Goal: Information Seeking & Learning: Find specific fact

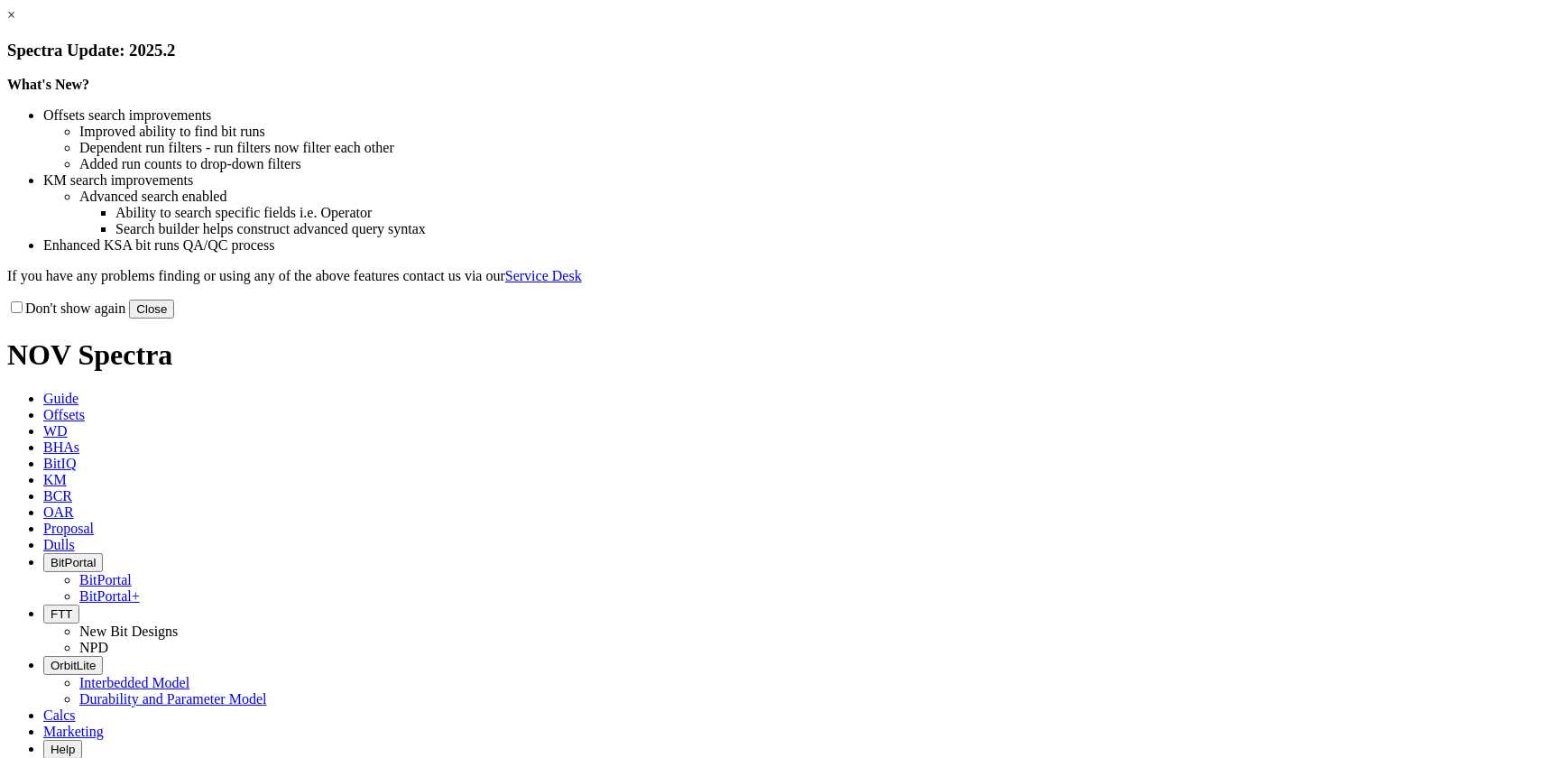
click at [174, 318] on button "Close" at bounding box center [151, 309] width 46 height 19
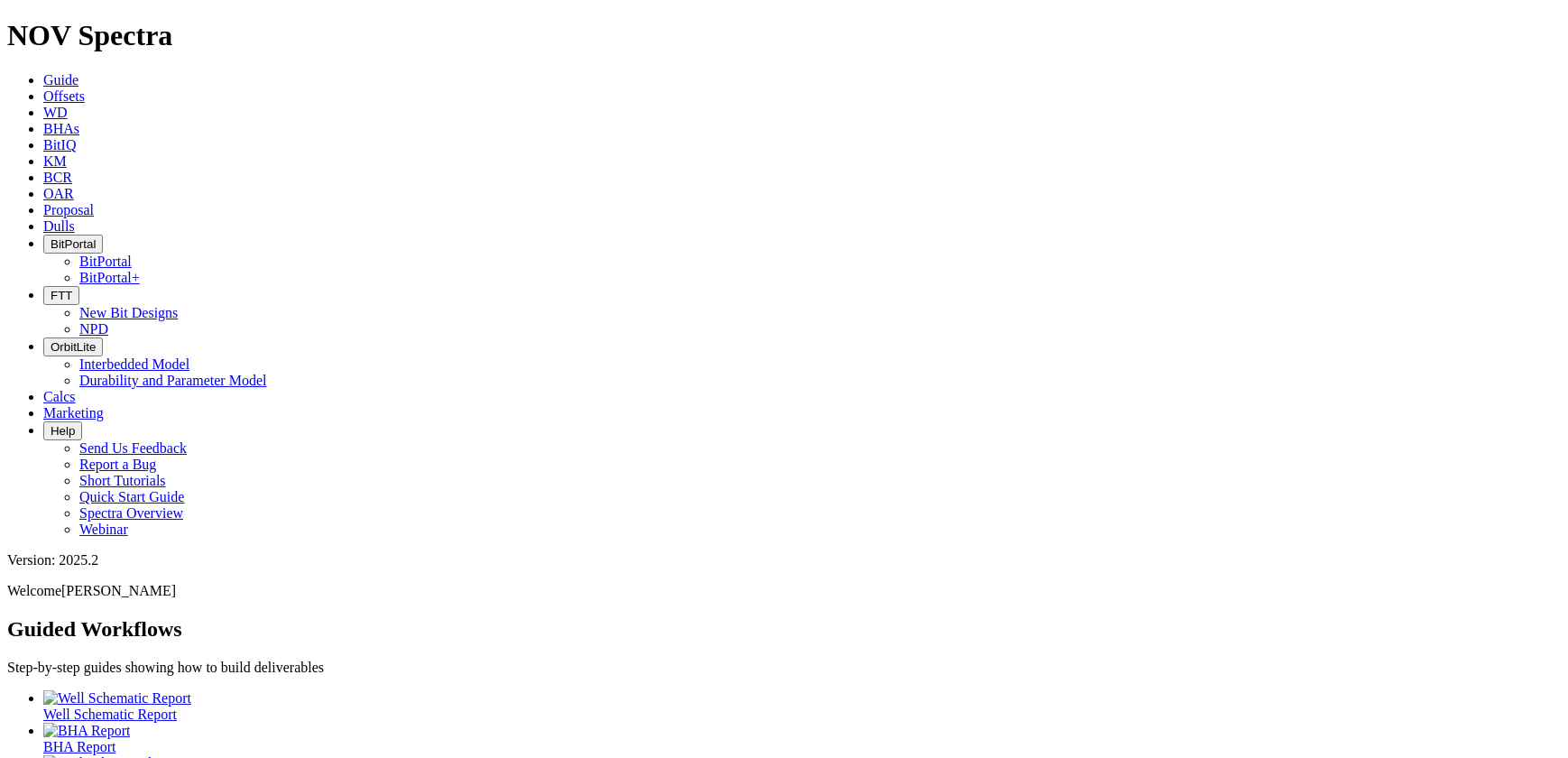
click at [73, 169] on span "BCR" at bounding box center [58, 177] width 29 height 15
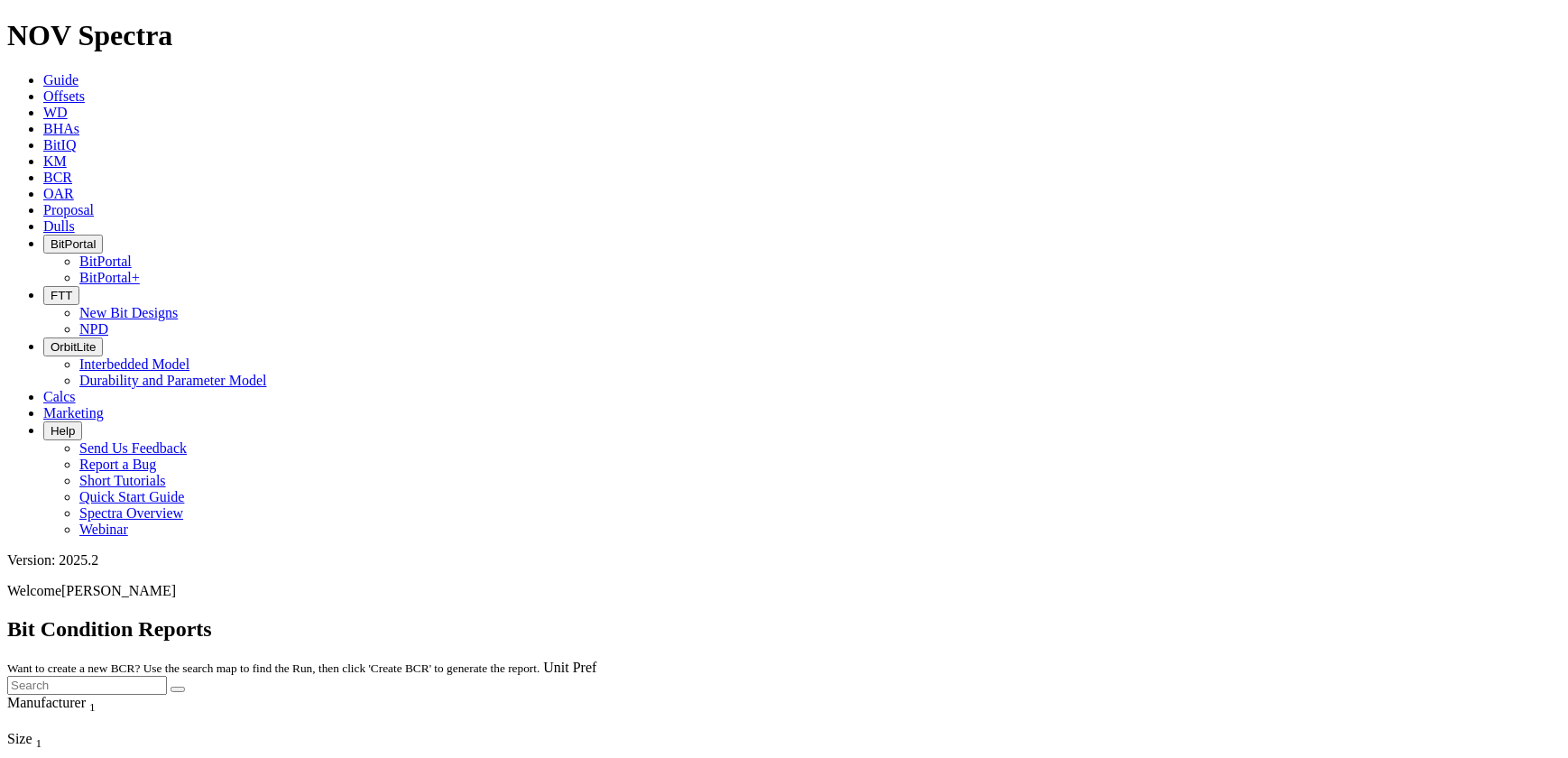
click at [74, 186] on span "OAR" at bounding box center [59, 194] width 31 height 15
click at [766, 693] on p "No results found." at bounding box center [784, 701] width 1553 height 16
drag, startPoint x: 766, startPoint y: 135, endPoint x: 699, endPoint y: 138, distance: 67.1
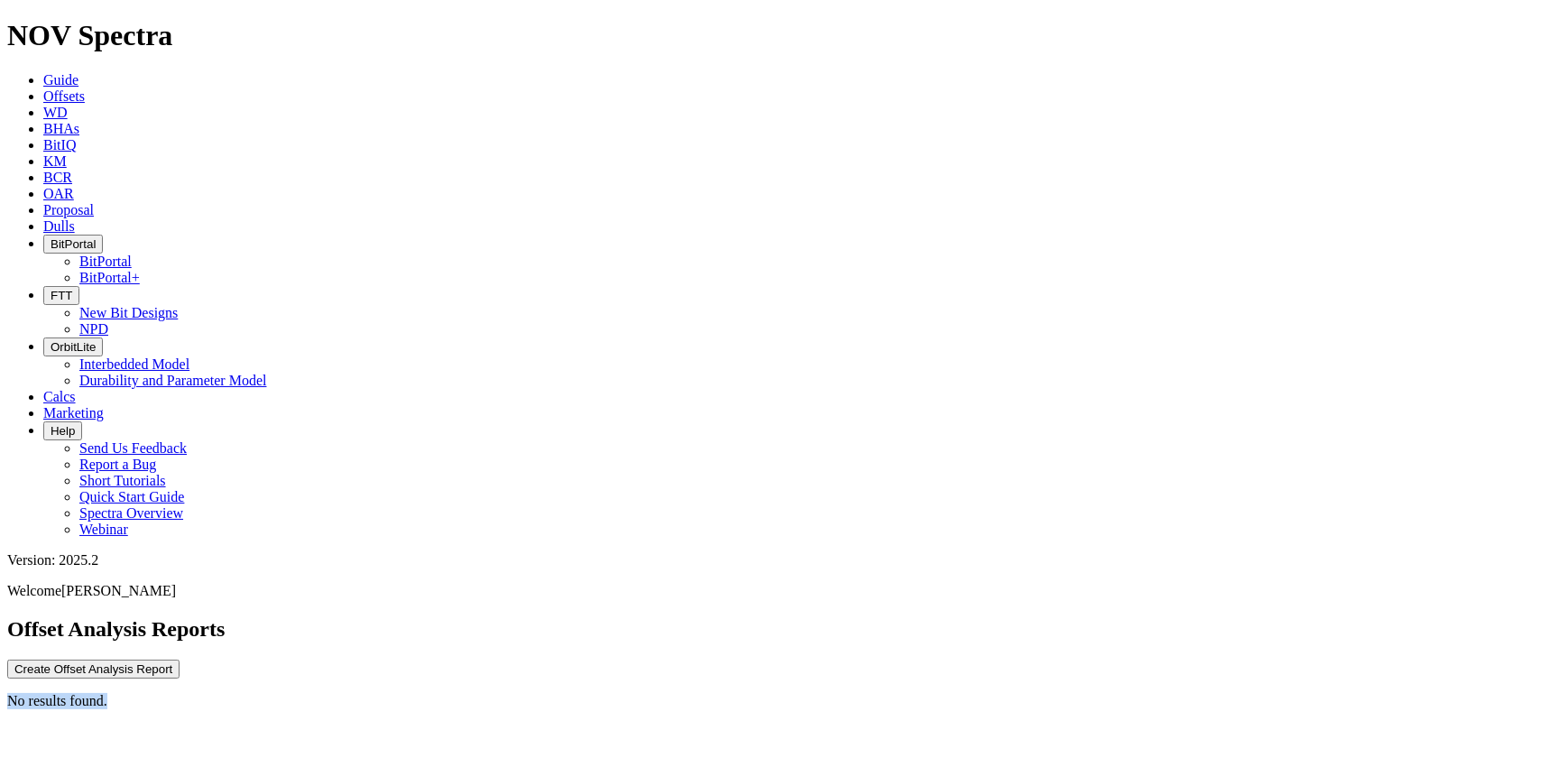
click at [802, 693] on p "No results found." at bounding box center [784, 701] width 1553 height 16
click at [85, 88] on span "Offsets" at bounding box center [64, 96] width 42 height 15
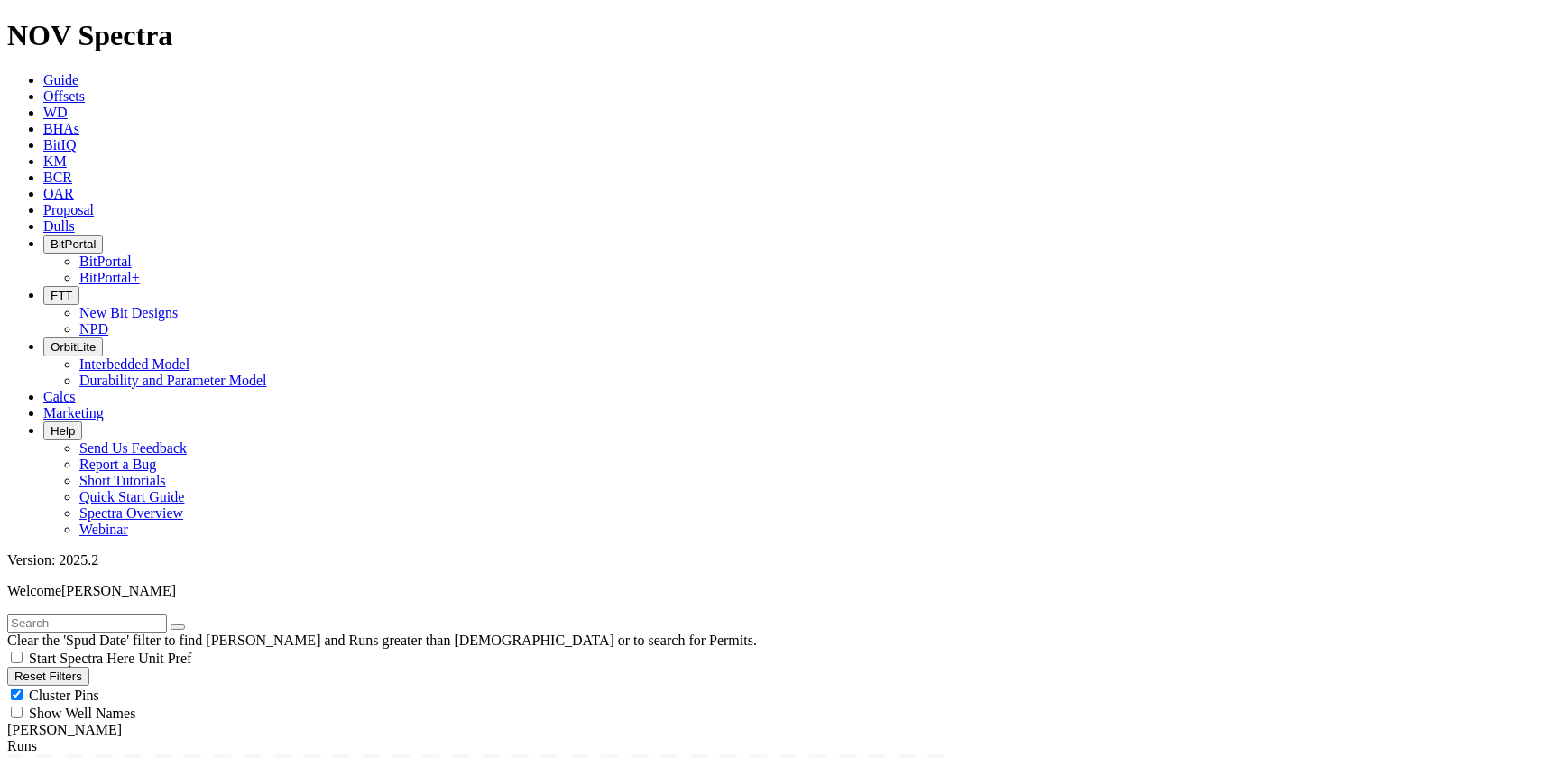
click at [0, 0] on div at bounding box center [0, 0] width 0 height 0
click at [102, 614] on input "text" at bounding box center [86, 623] width 160 height 19
click at [189, 624] on button "submit" at bounding box center [196, 627] width 15 height 6
drag, startPoint x: 74, startPoint y: 82, endPoint x: -4, endPoint y: 76, distance: 78.2
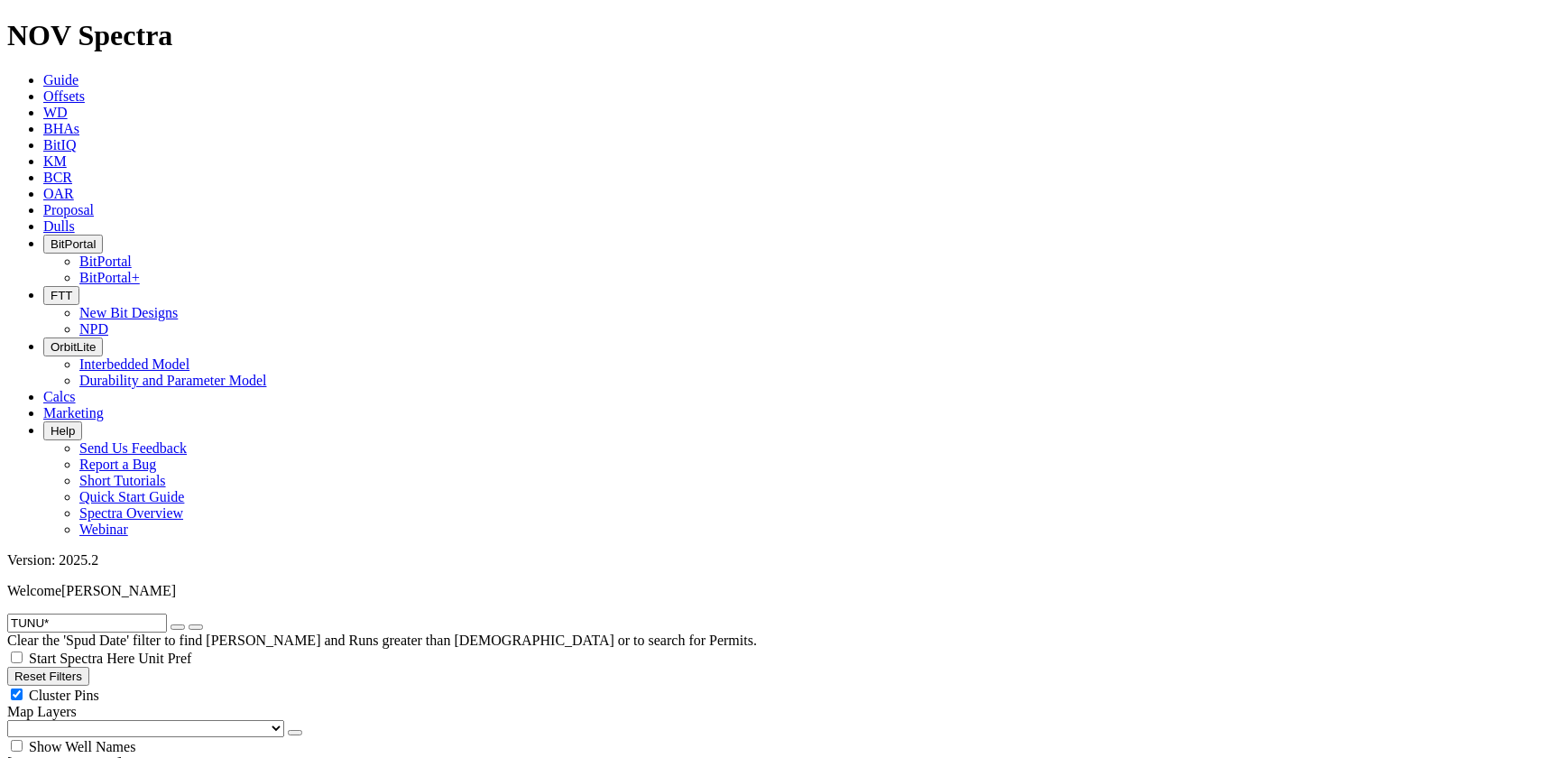
type input "TUNU*"
click at [189, 624] on button "submit" at bounding box center [196, 627] width 15 height 6
radio input "true"
radio input "false"
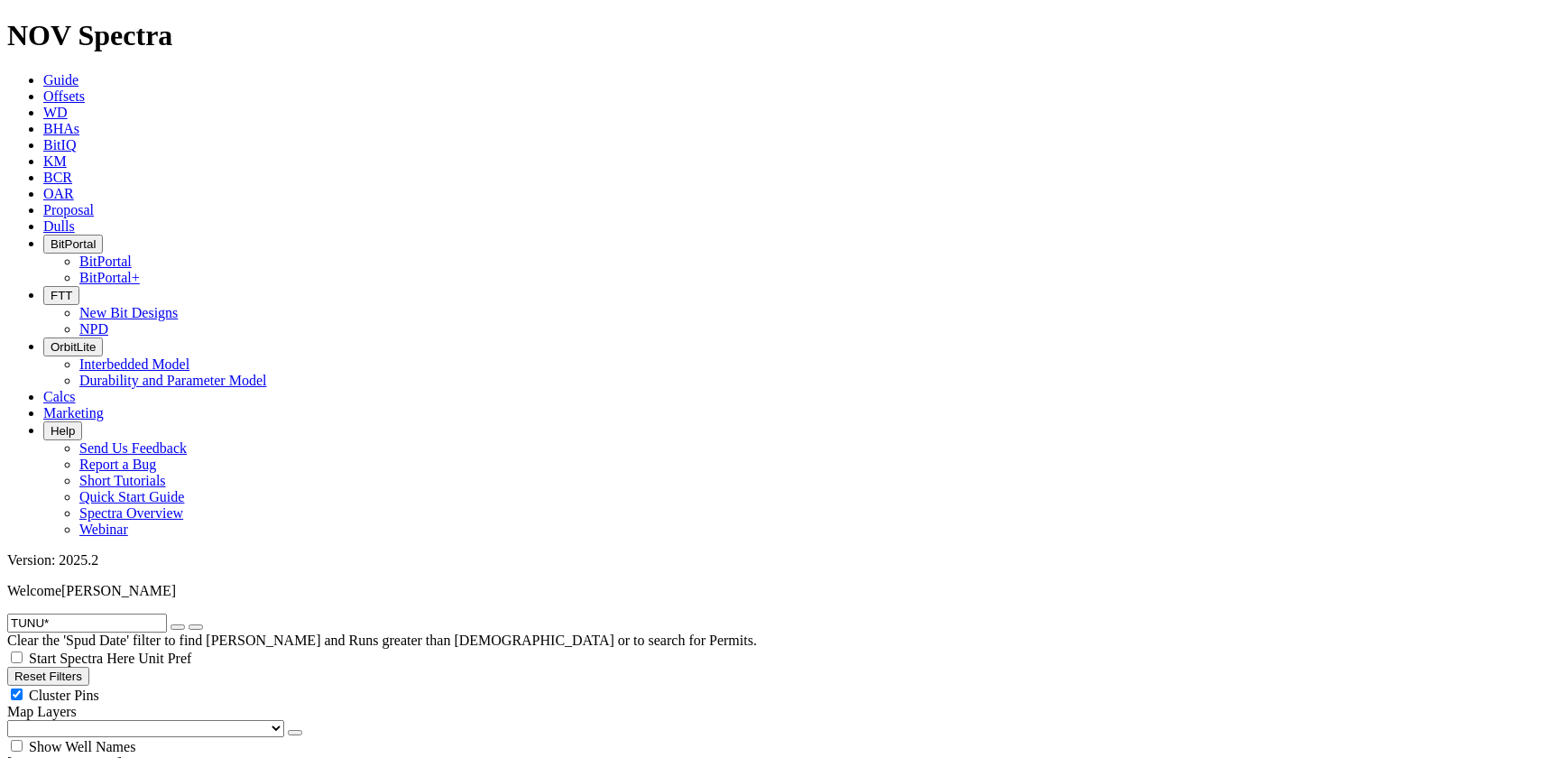
click at [124, 614] on input "TUNU*" at bounding box center [86, 623] width 160 height 19
drag, startPoint x: 71, startPoint y: 479, endPoint x: 72, endPoint y: 495, distance: 16.0
checkbox input "false"
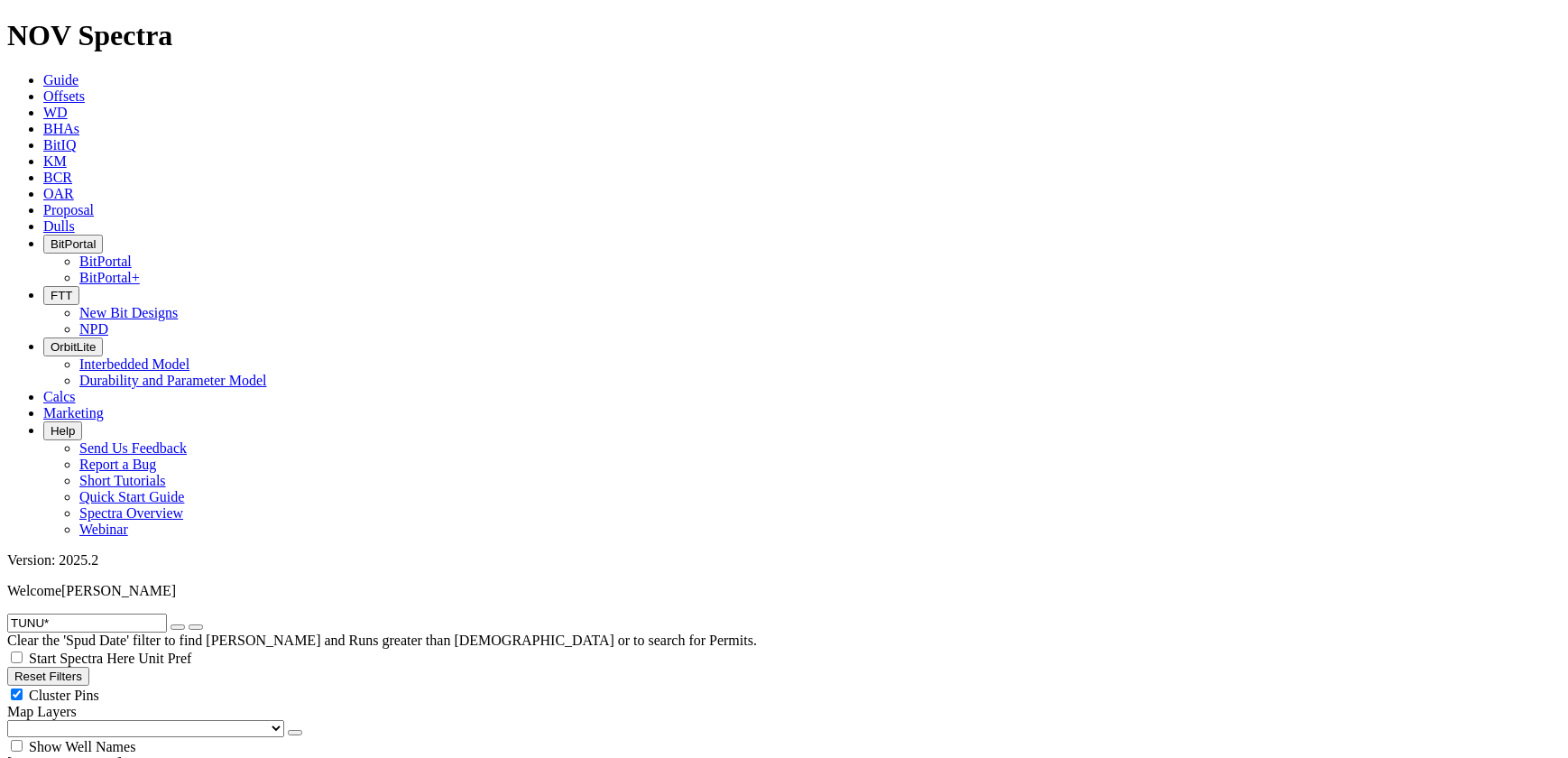
checkbox input "true"
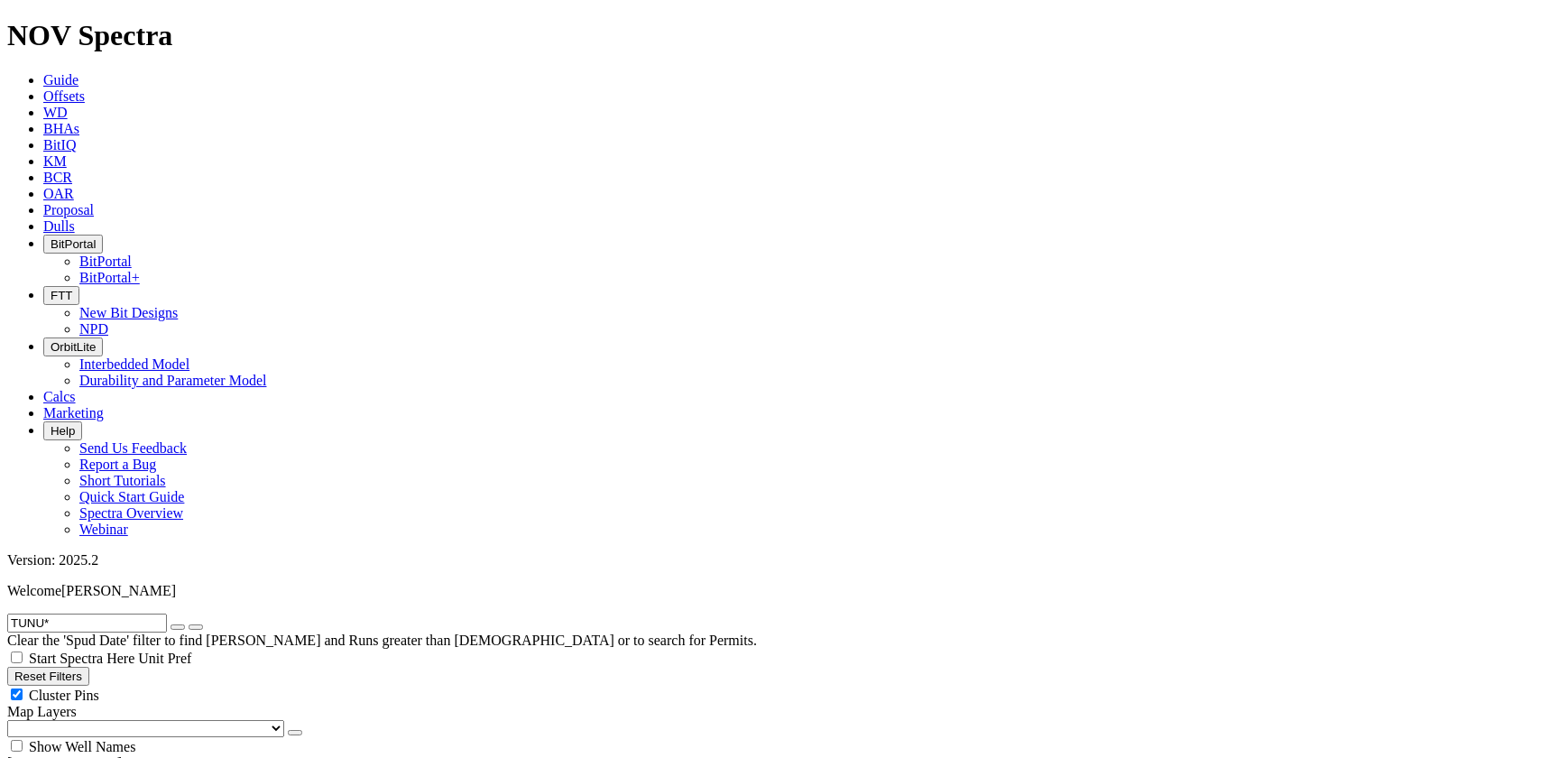
type input "[DATE]"
